Goal: Find specific page/section: Find specific page/section

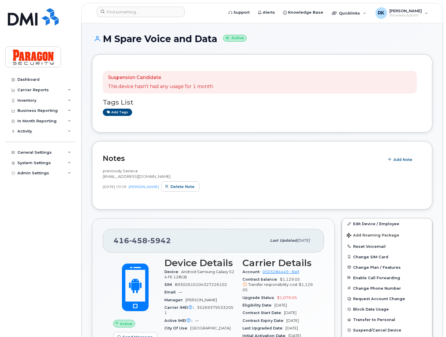
scroll to position [109, 0]
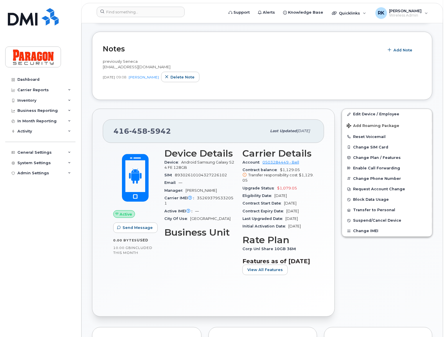
click at [301, 49] on h2 "Notes" at bounding box center [242, 48] width 278 height 9
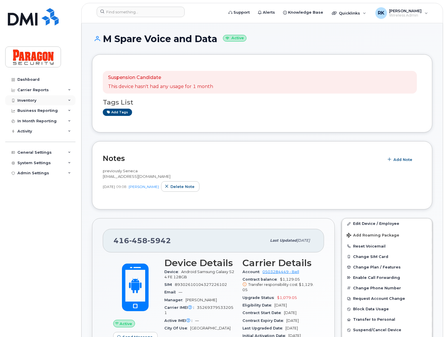
click at [61, 102] on div "Inventory" at bounding box center [40, 100] width 70 height 10
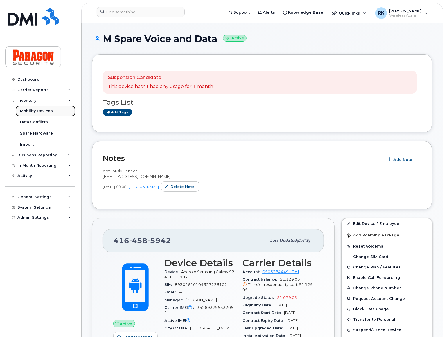
click at [64, 111] on link "Mobility Devices" at bounding box center [45, 110] width 60 height 11
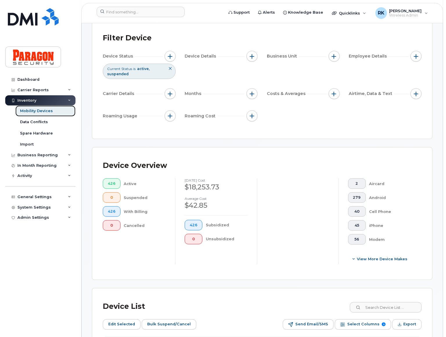
scroll to position [105, 0]
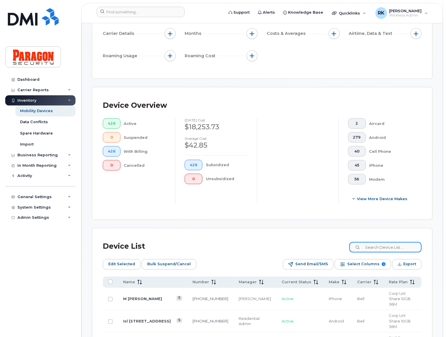
click at [380, 244] on input at bounding box center [385, 247] width 72 height 10
paste input "4164585942"
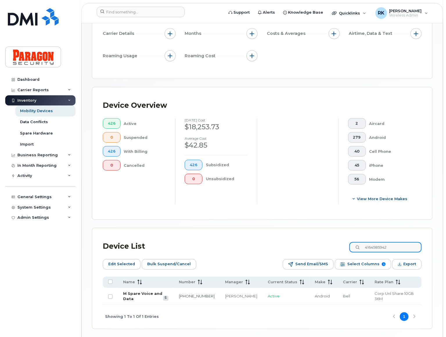
type input "4164585942"
drag, startPoint x: 163, startPoint y: 293, endPoint x: 208, endPoint y: 268, distance: 51.9
click at [162, 293] on link "M Spare Voice and Data" at bounding box center [142, 296] width 39 height 10
